Goal: Transaction & Acquisition: Purchase product/service

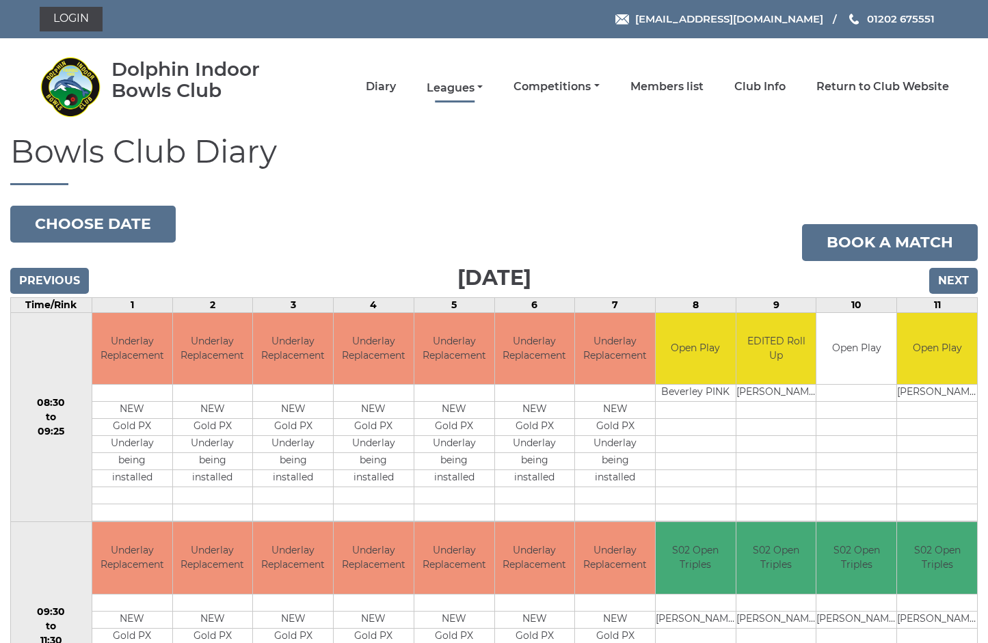
click at [477, 88] on link "Leagues" at bounding box center [455, 88] width 56 height 15
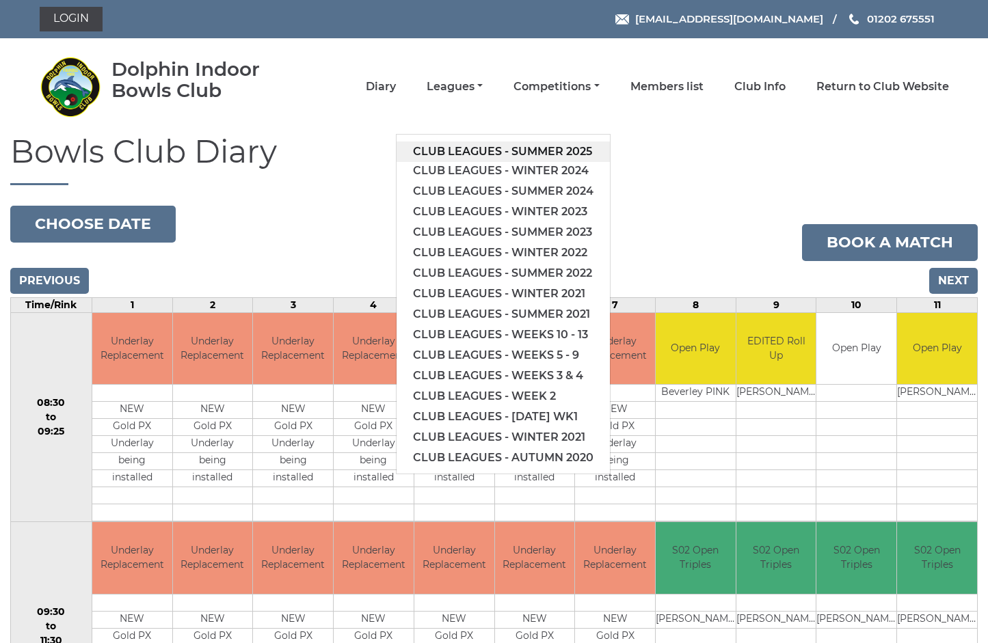
click at [530, 155] on link "Club leagues - Summer 2025" at bounding box center [503, 152] width 213 height 21
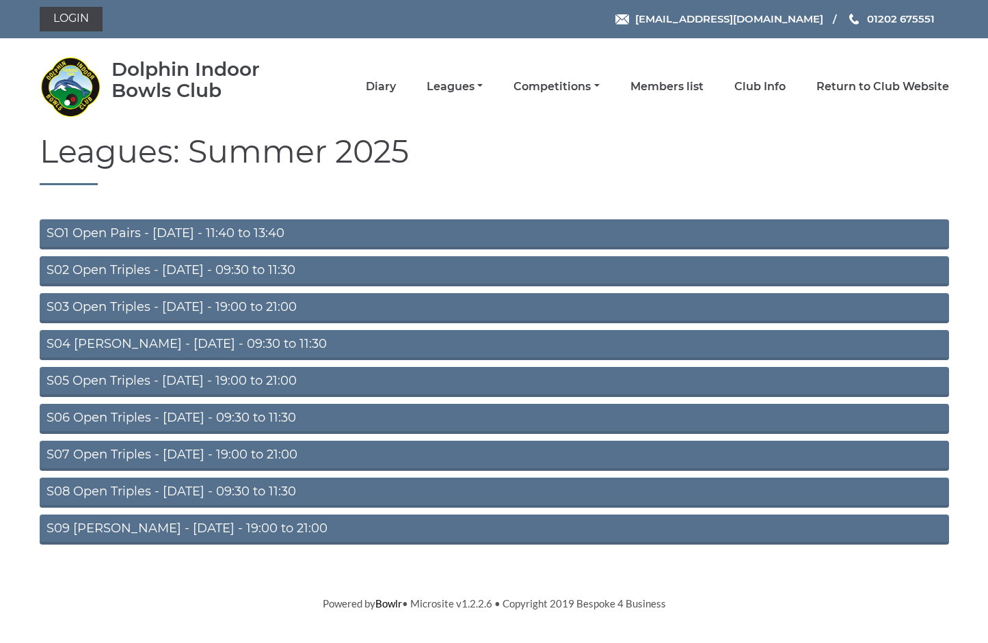
click at [243, 272] on link "S02 Open Triples - Tuesday - 09:30 to 11:30" at bounding box center [494, 271] width 909 height 30
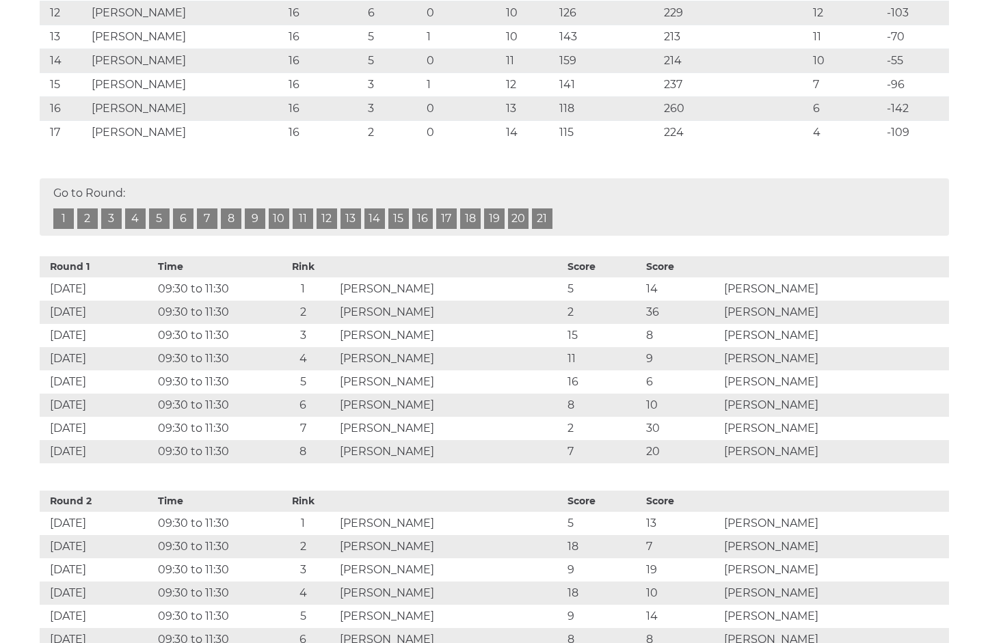
scroll to position [582, 0]
click at [420, 217] on link "16" at bounding box center [422, 218] width 21 height 21
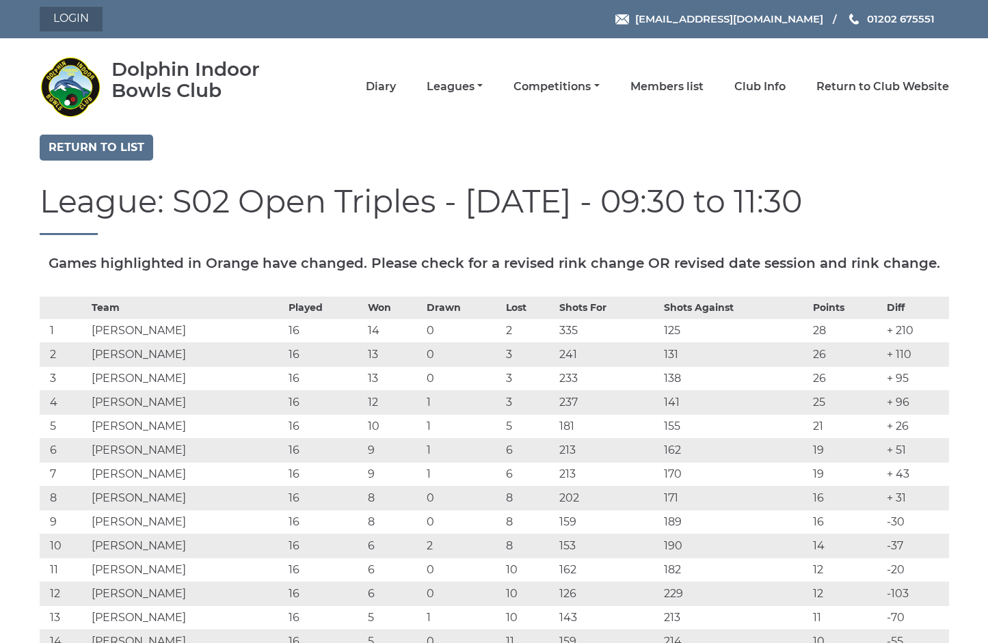
click at [78, 21] on link "Login" at bounding box center [71, 19] width 63 height 25
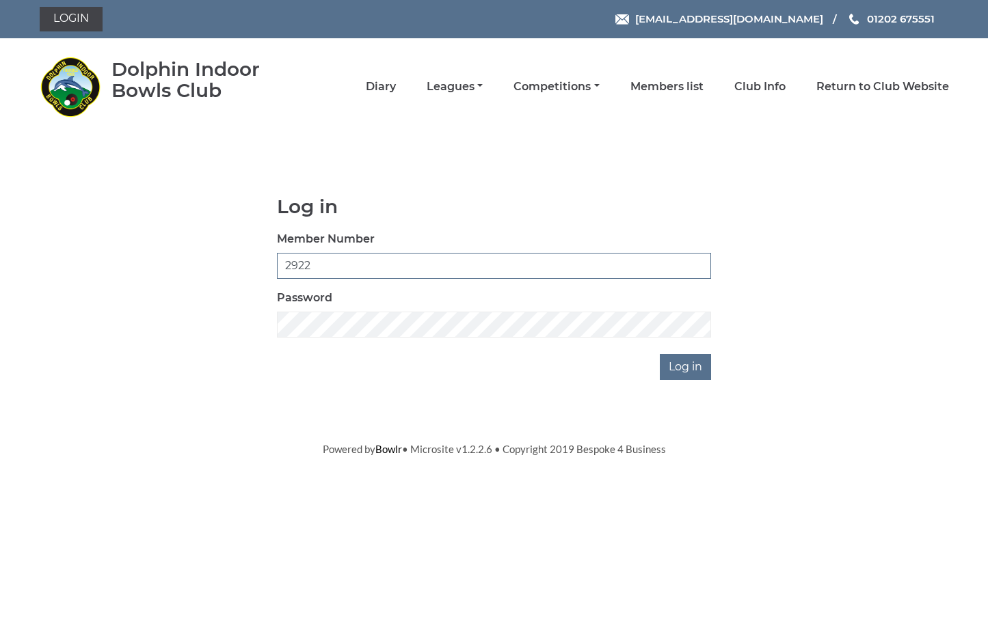
type input "2922"
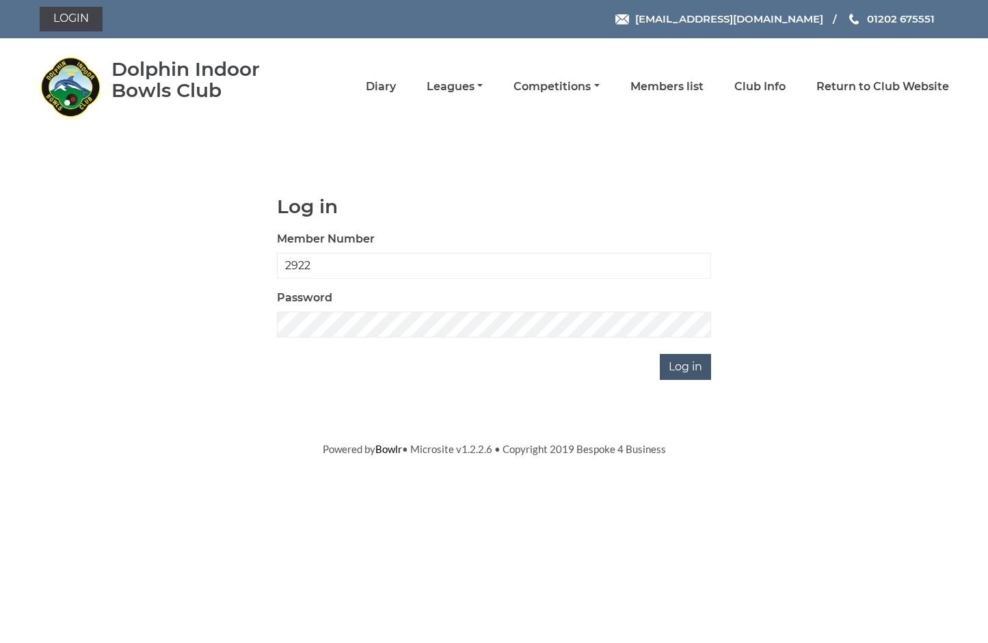
click at [686, 373] on input "Log in" at bounding box center [685, 367] width 51 height 26
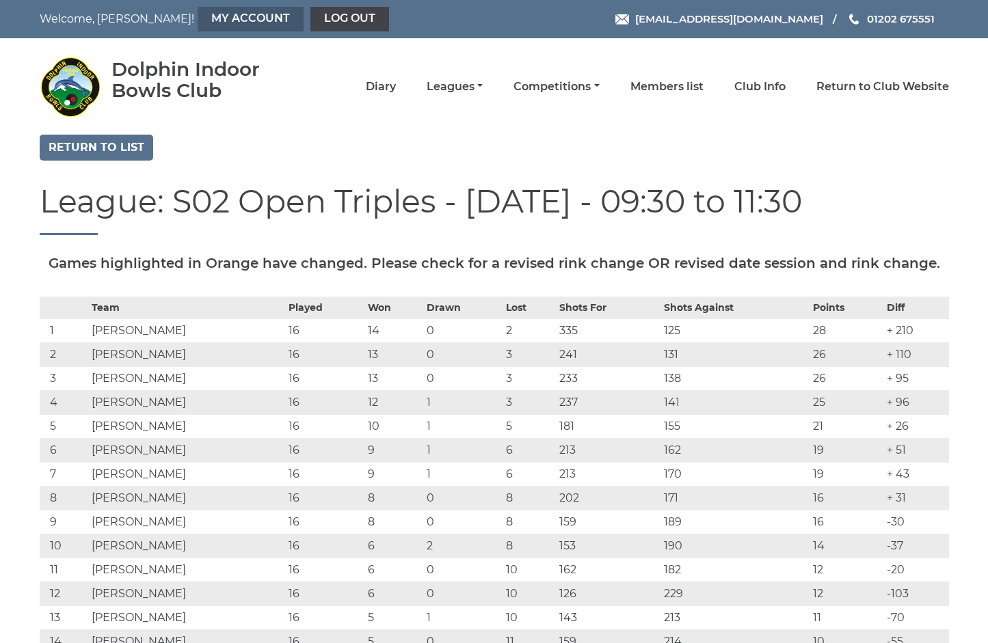
click at [216, 20] on link "My Account" at bounding box center [251, 19] width 106 height 25
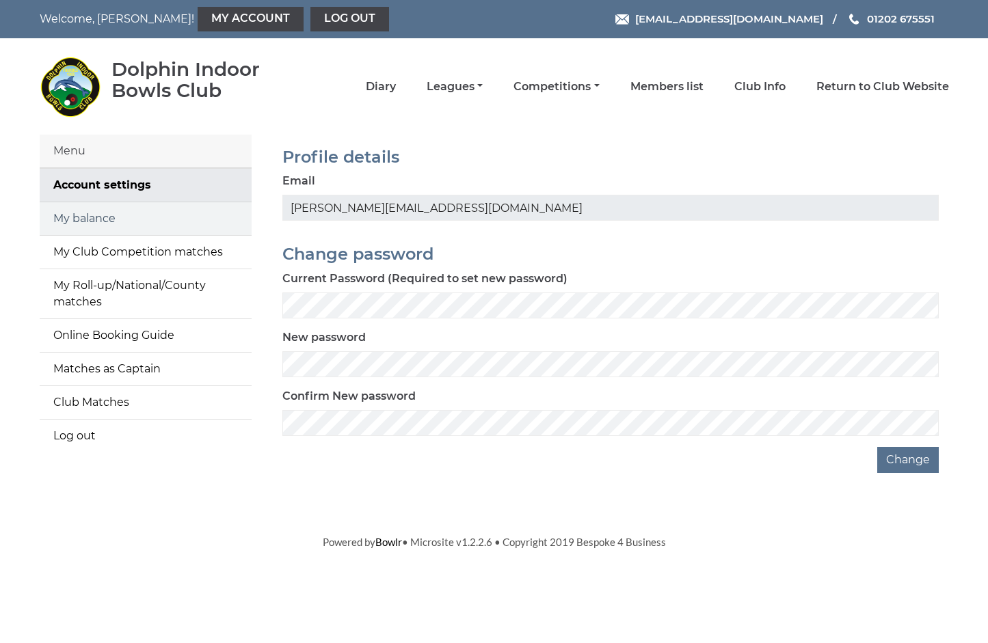
click at [126, 220] on link "My balance" at bounding box center [146, 218] width 212 height 33
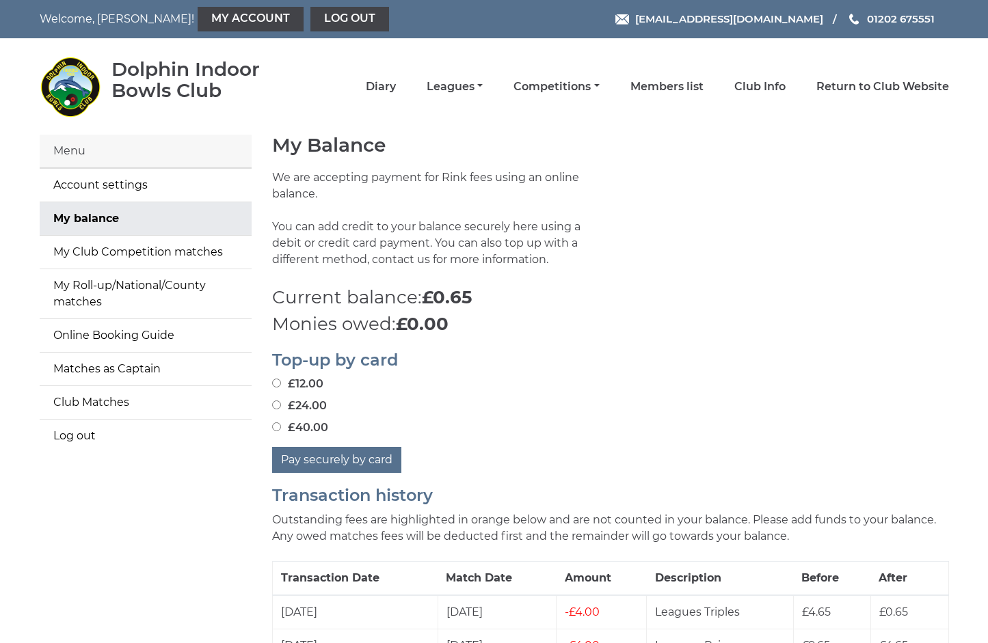
click at [277, 401] on input "£24.00" at bounding box center [276, 405] width 9 height 9
radio input "true"
click at [343, 447] on button "Pay securely by card" at bounding box center [336, 460] width 129 height 26
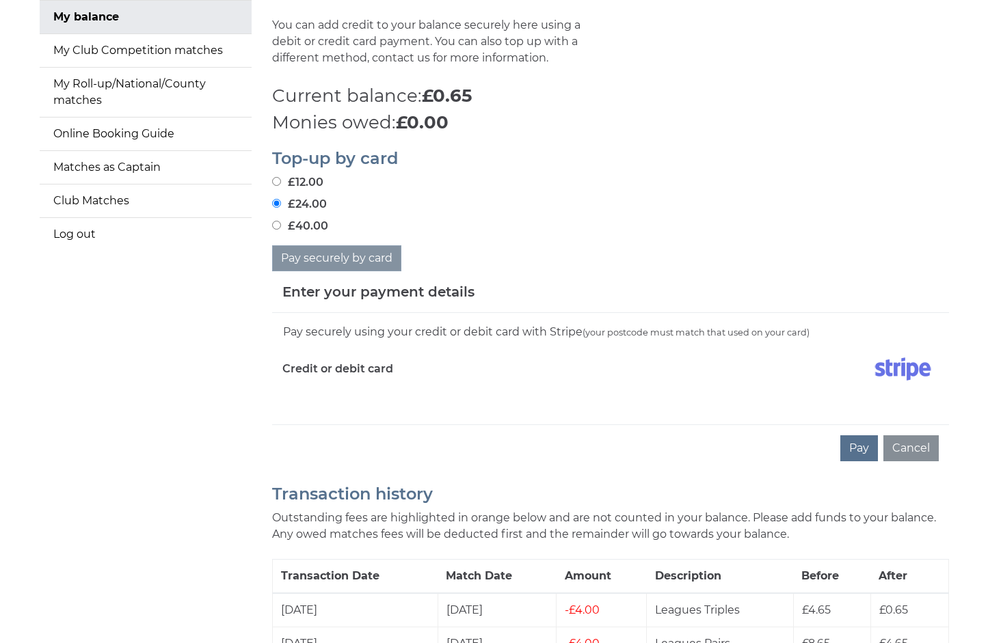
scroll to position [204, 0]
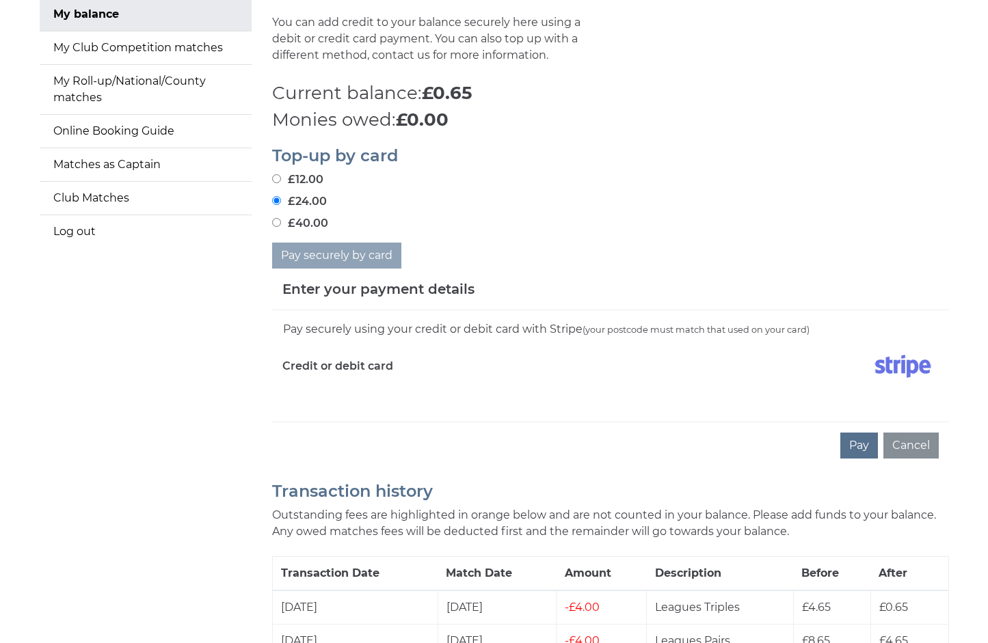
click at [294, 370] on div "Credit or debit card" at bounding box center [441, 369] width 338 height 40
click at [866, 433] on button "Pay" at bounding box center [859, 446] width 38 height 26
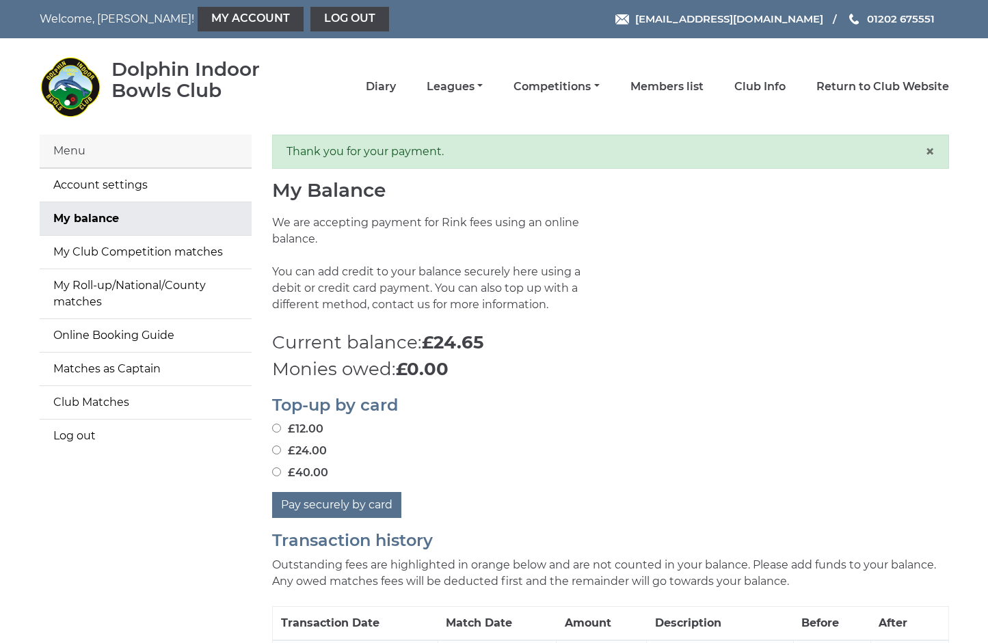
scroll to position [11, 0]
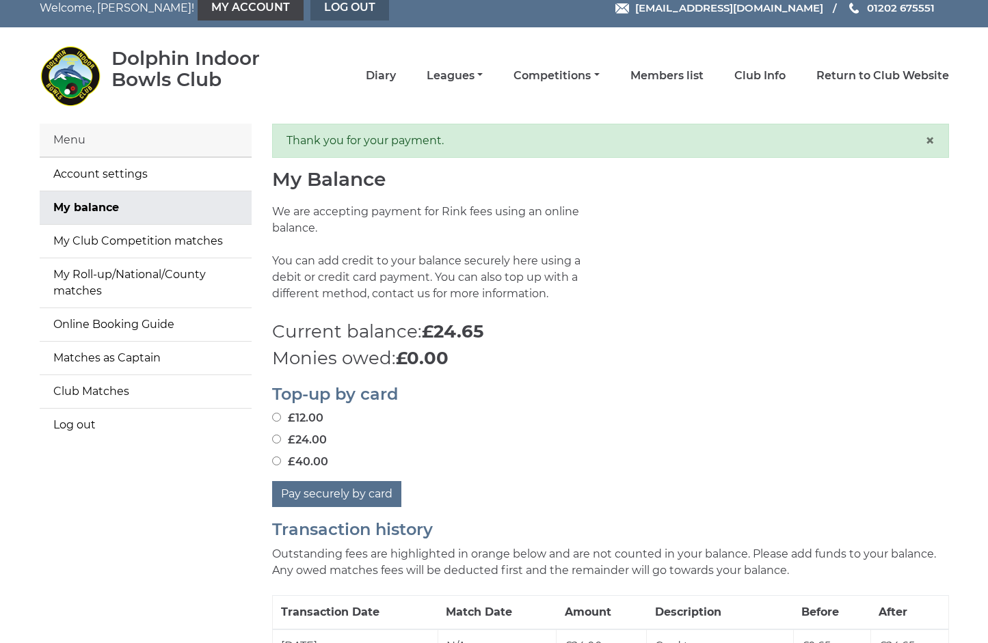
click at [310, 10] on link "Log out" at bounding box center [349, 8] width 79 height 25
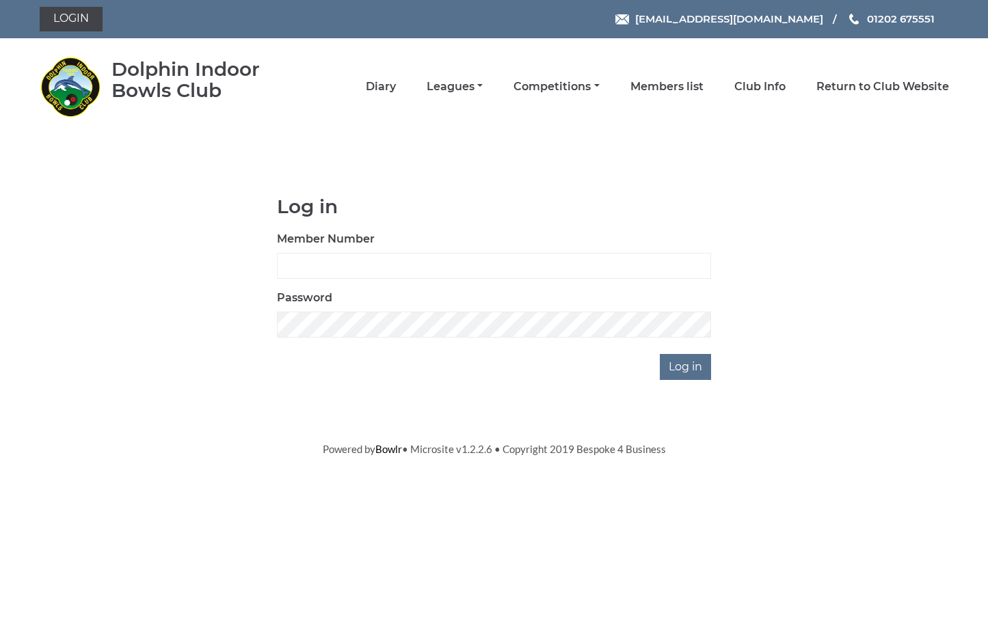
scroll to position [0, 1]
